Goal: Task Accomplishment & Management: Complete application form

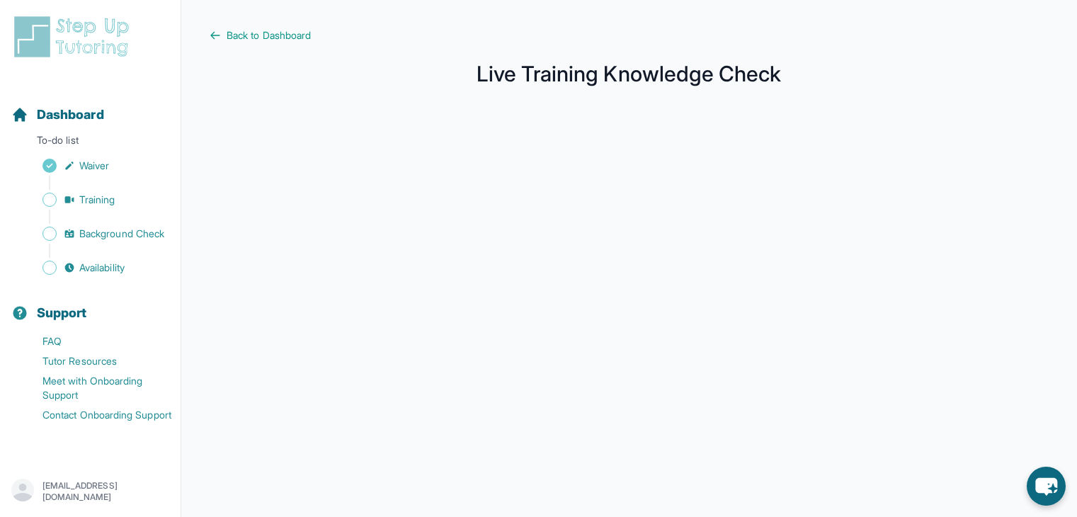
scroll to position [236, 0]
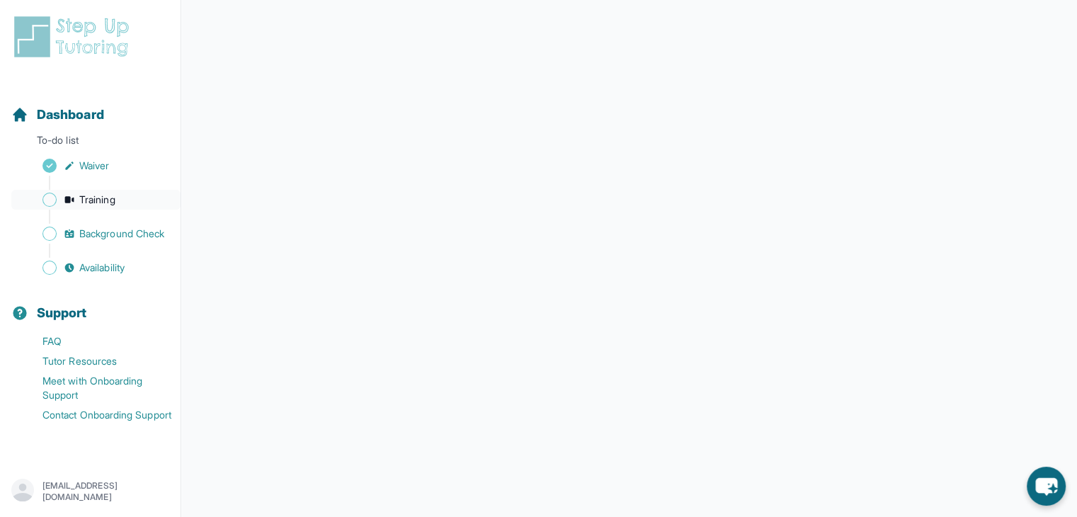
click at [48, 199] on span "Sidebar" at bounding box center [49, 200] width 14 height 14
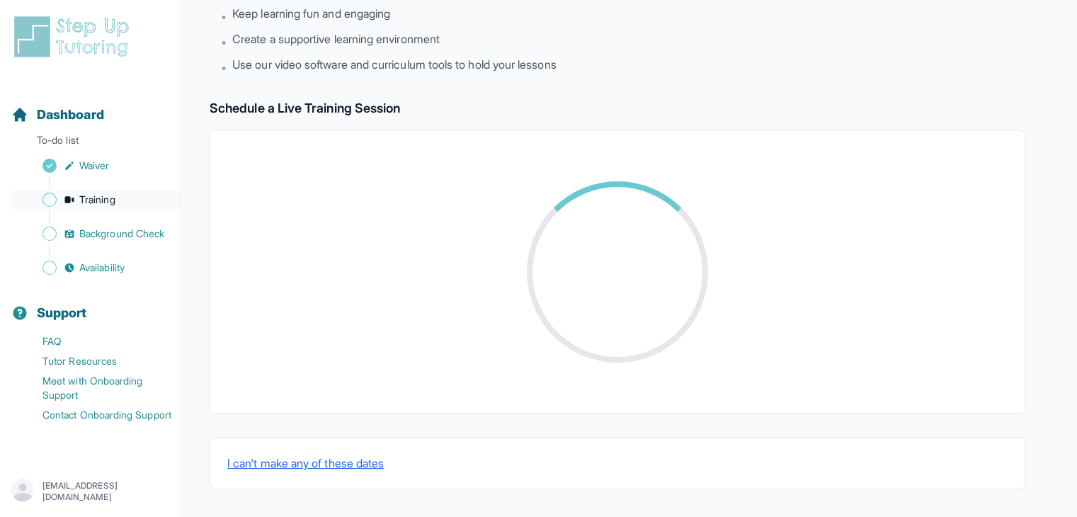
scroll to position [236, 0]
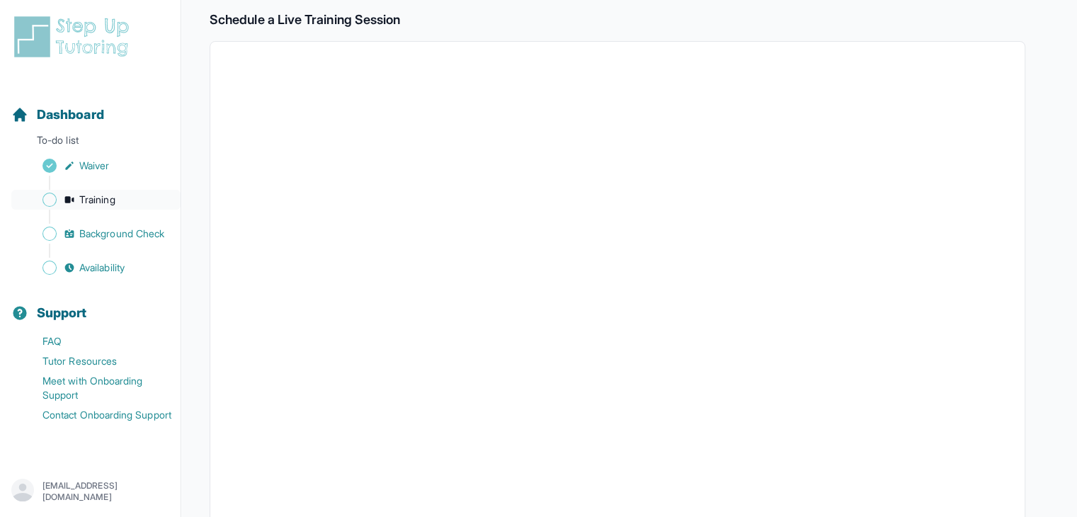
click at [45, 207] on link "Training" at bounding box center [95, 200] width 169 height 20
click at [47, 201] on span "Sidebar" at bounding box center [49, 200] width 14 height 14
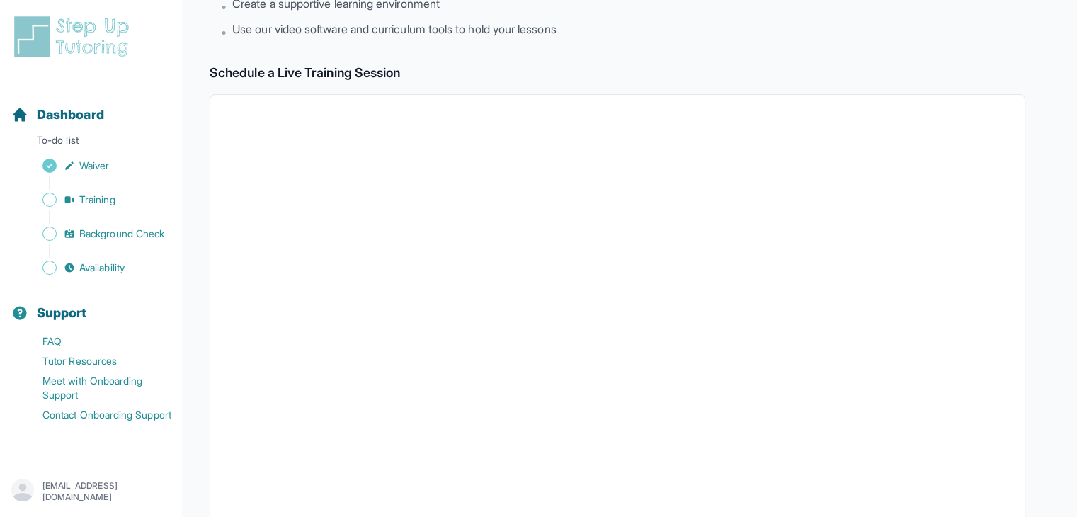
scroll to position [134, 0]
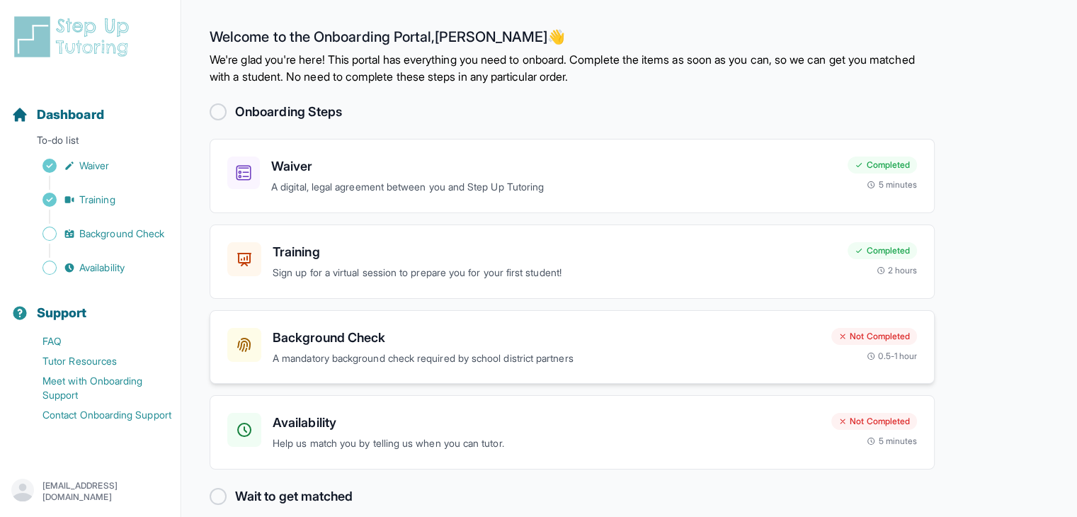
click at [363, 341] on h3 "Background Check" at bounding box center [546, 338] width 547 height 20
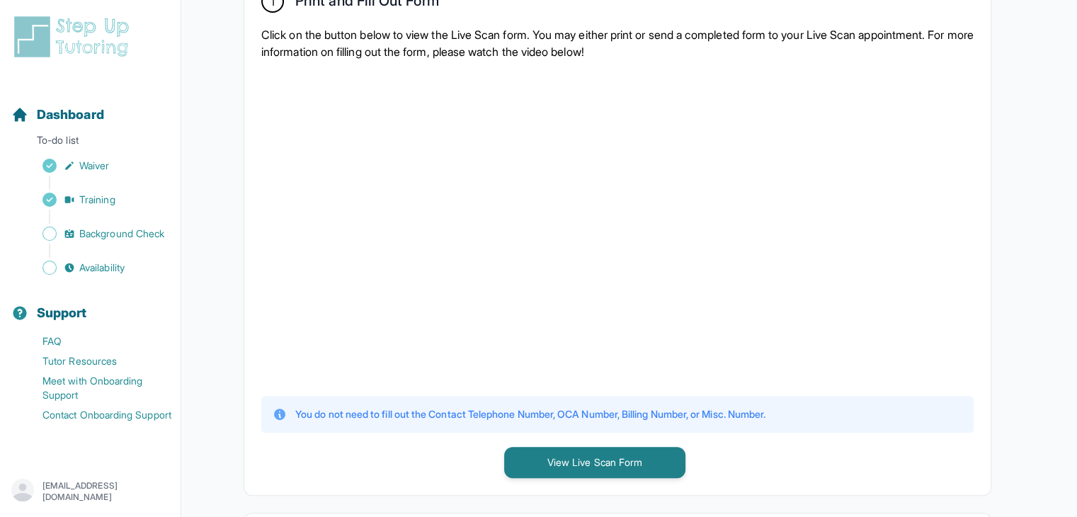
scroll to position [333, 0]
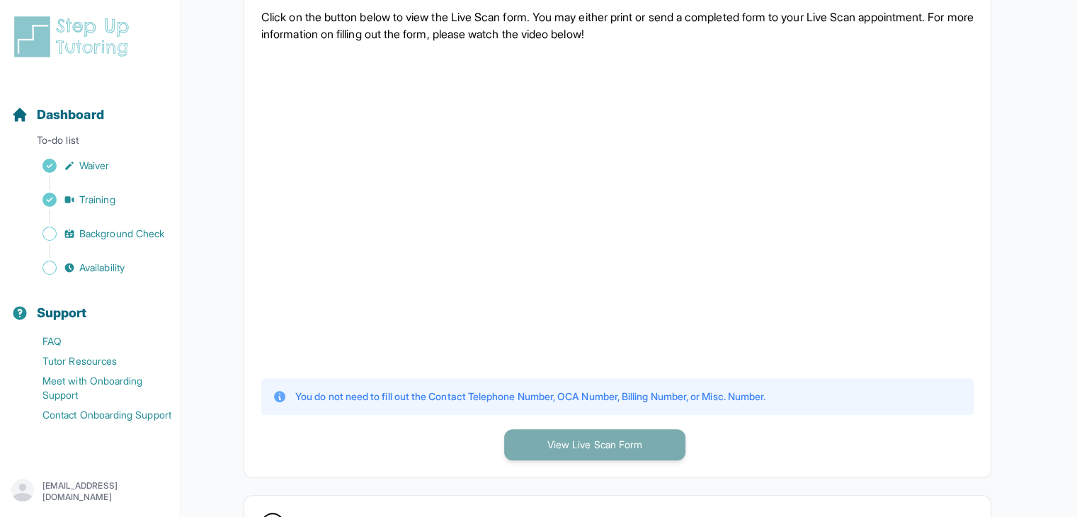
click at [631, 442] on button "View Live Scan Form" at bounding box center [594, 444] width 181 height 31
